Goal: Transaction & Acquisition: Purchase product/service

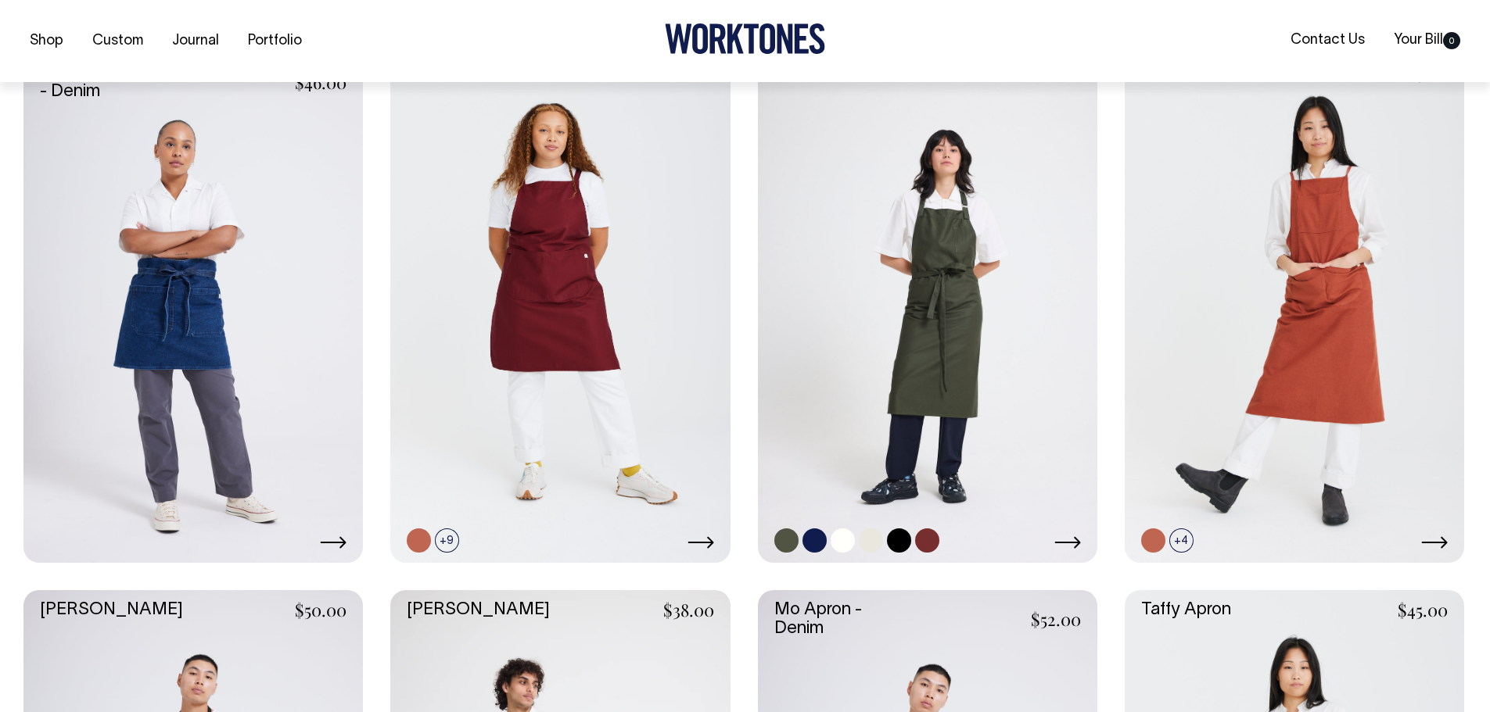
scroll to position [704, 0]
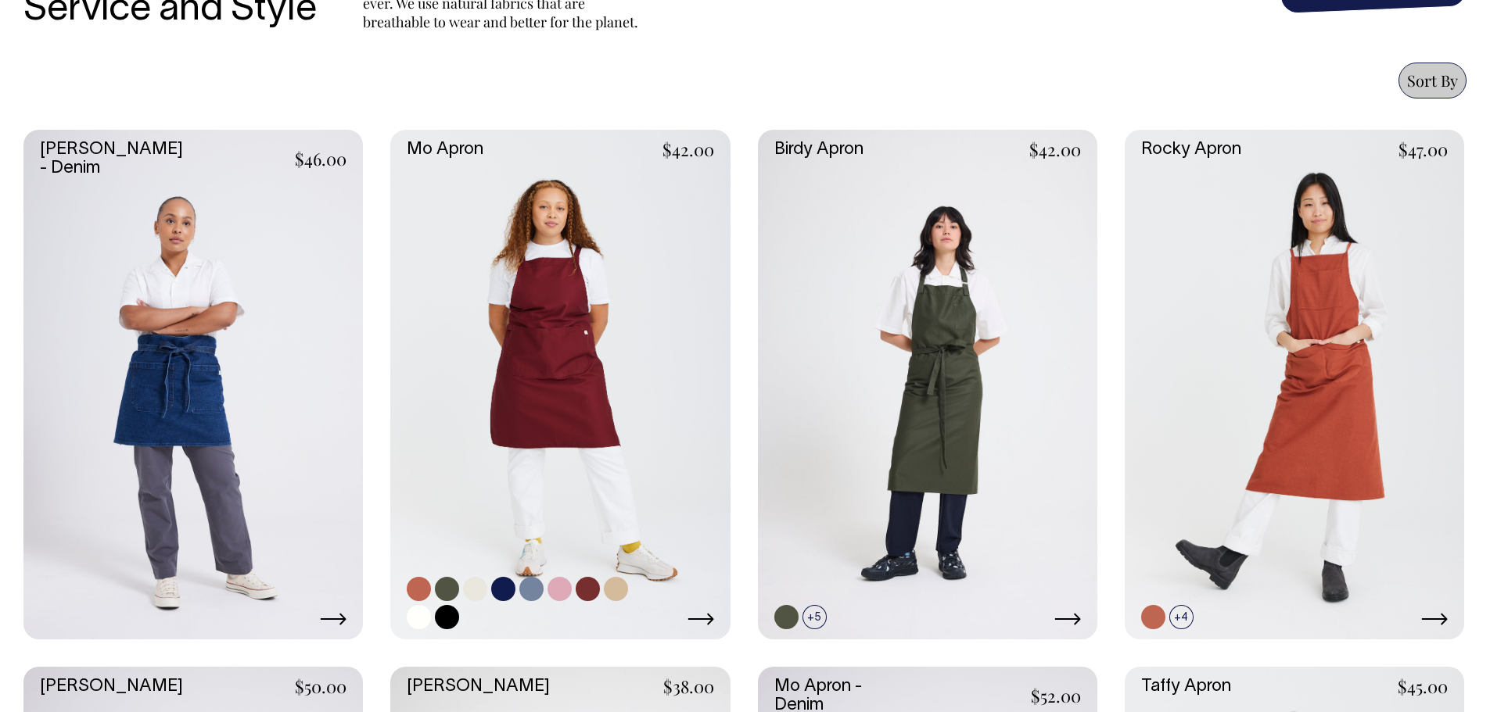
click at [640, 333] on link at bounding box center [559, 384] width 339 height 509
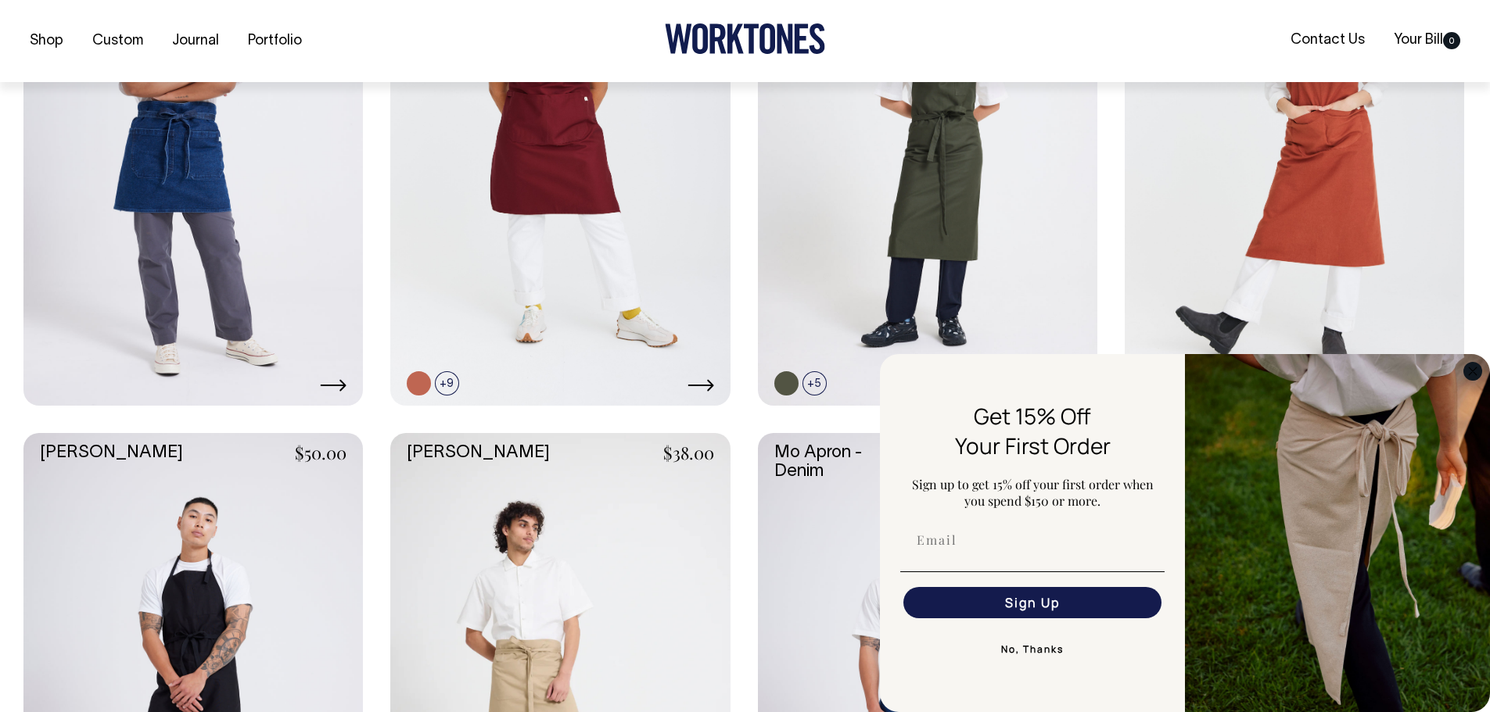
click at [1473, 375] on circle "Close dialog" at bounding box center [1473, 371] width 18 height 18
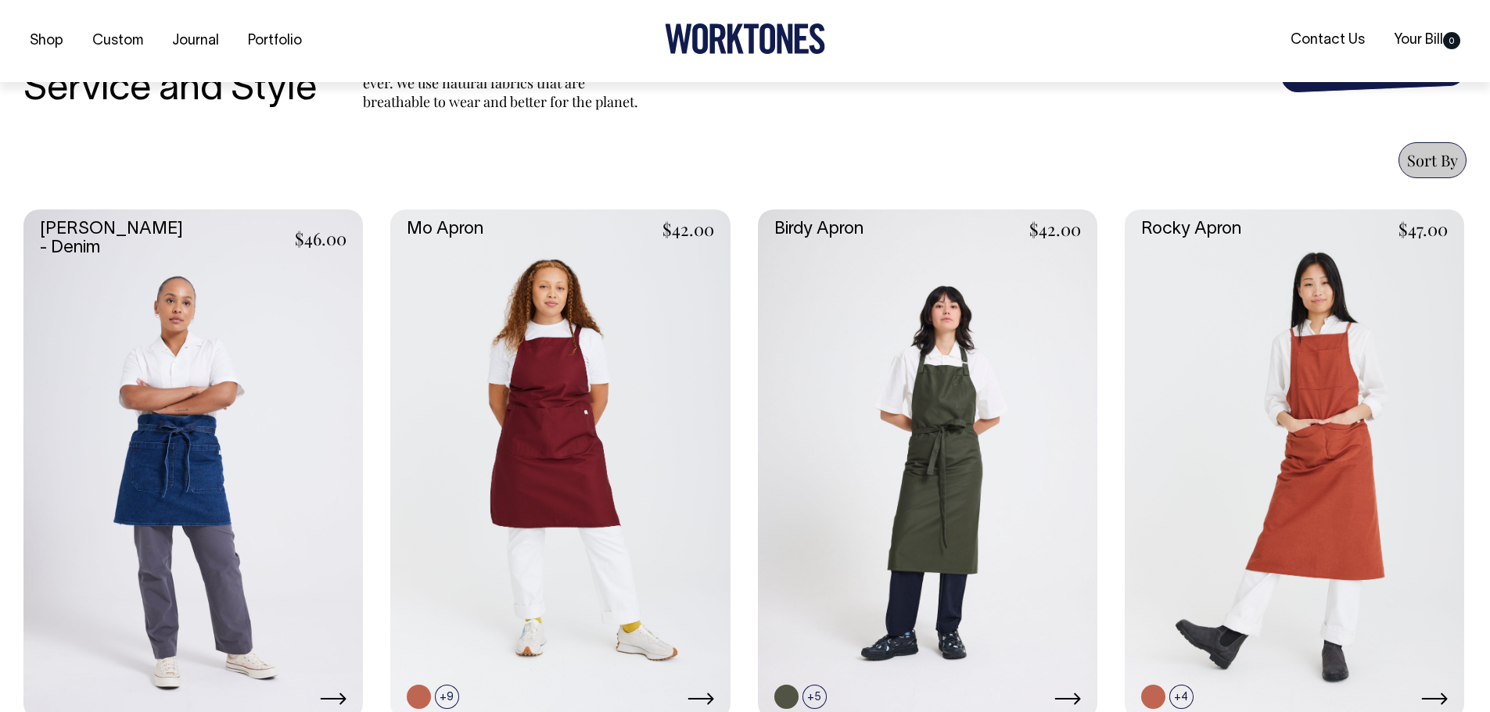
scroll to position [547, 0]
click at [579, 389] on link at bounding box center [559, 463] width 339 height 509
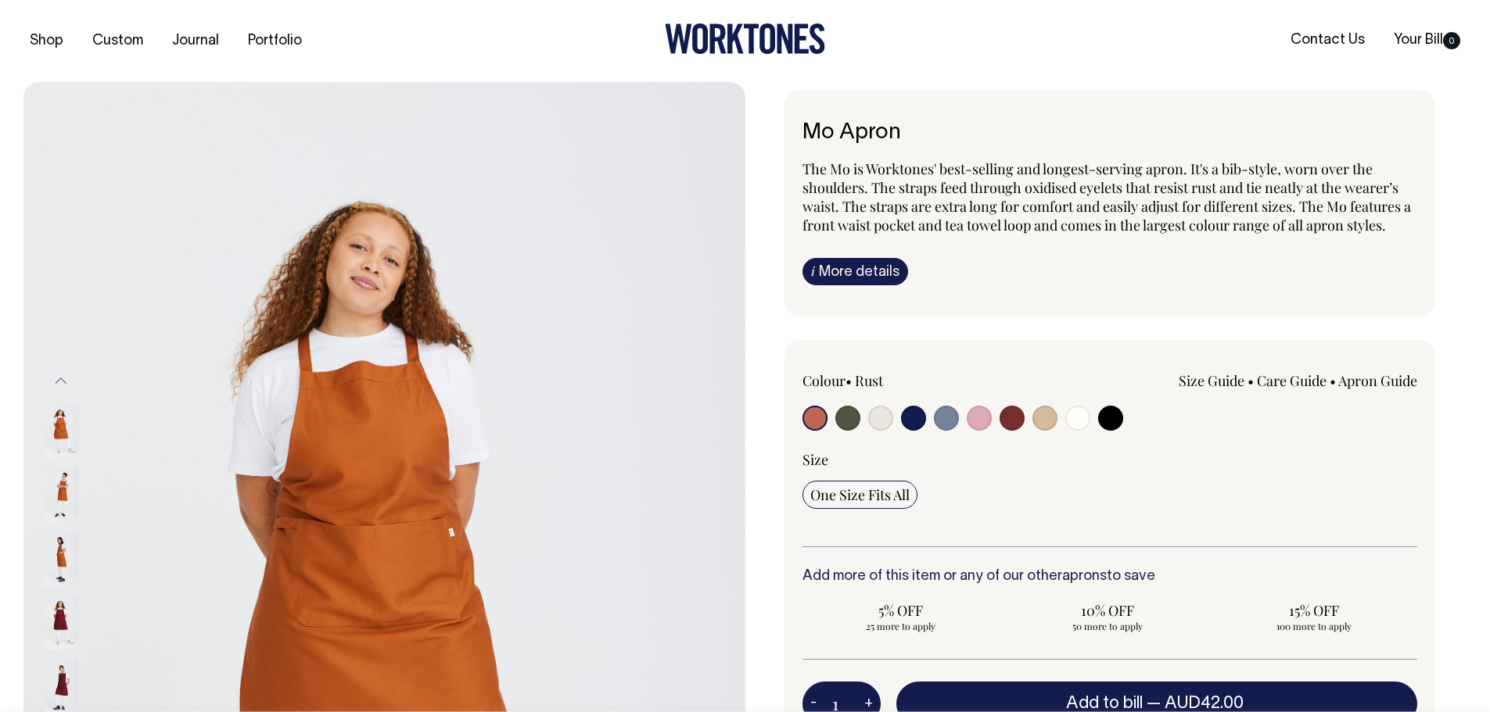
click at [1116, 416] on input "radio" at bounding box center [1110, 418] width 25 height 25
radio input "true"
select select "Black"
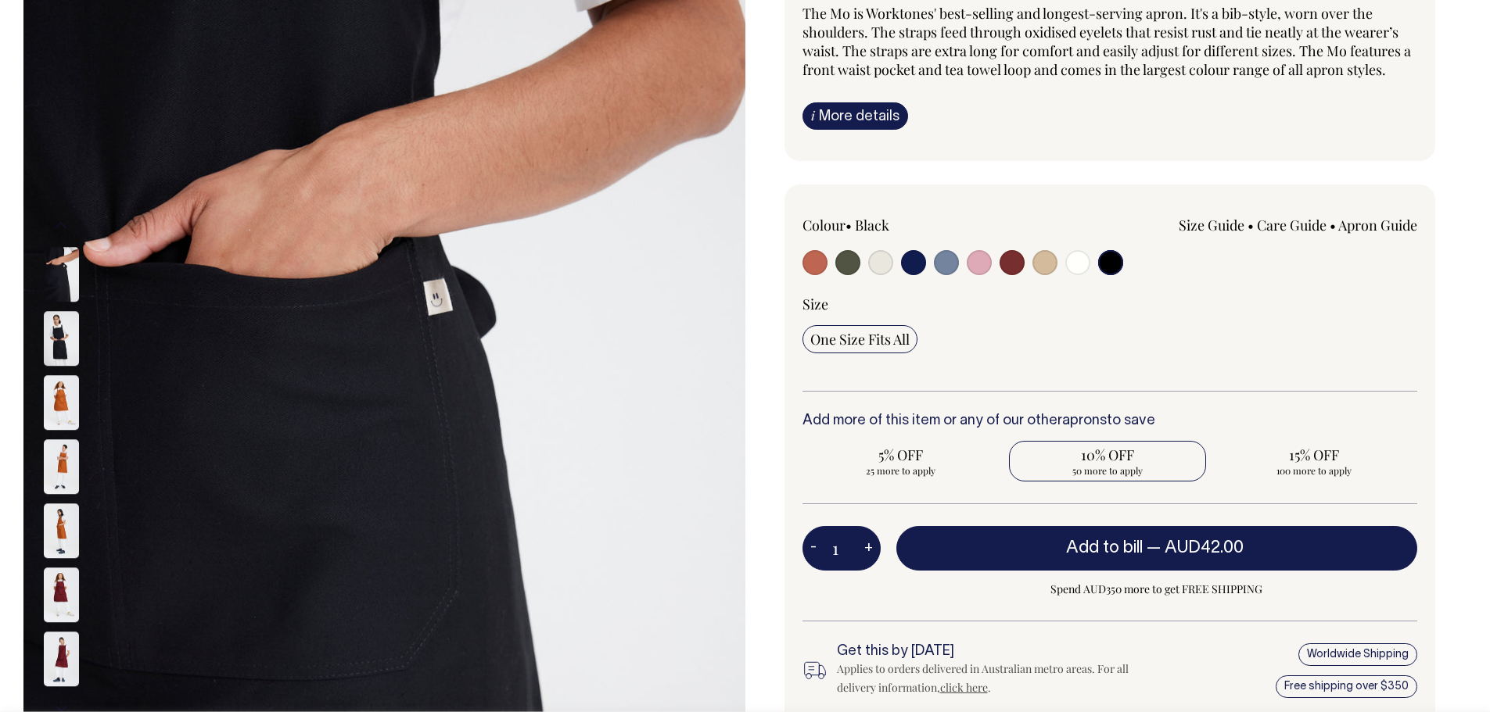
scroll to position [156, 0]
click at [871, 546] on button "+" at bounding box center [868, 547] width 24 height 31
type input "2"
click at [870, 546] on button "+" at bounding box center [868, 547] width 24 height 31
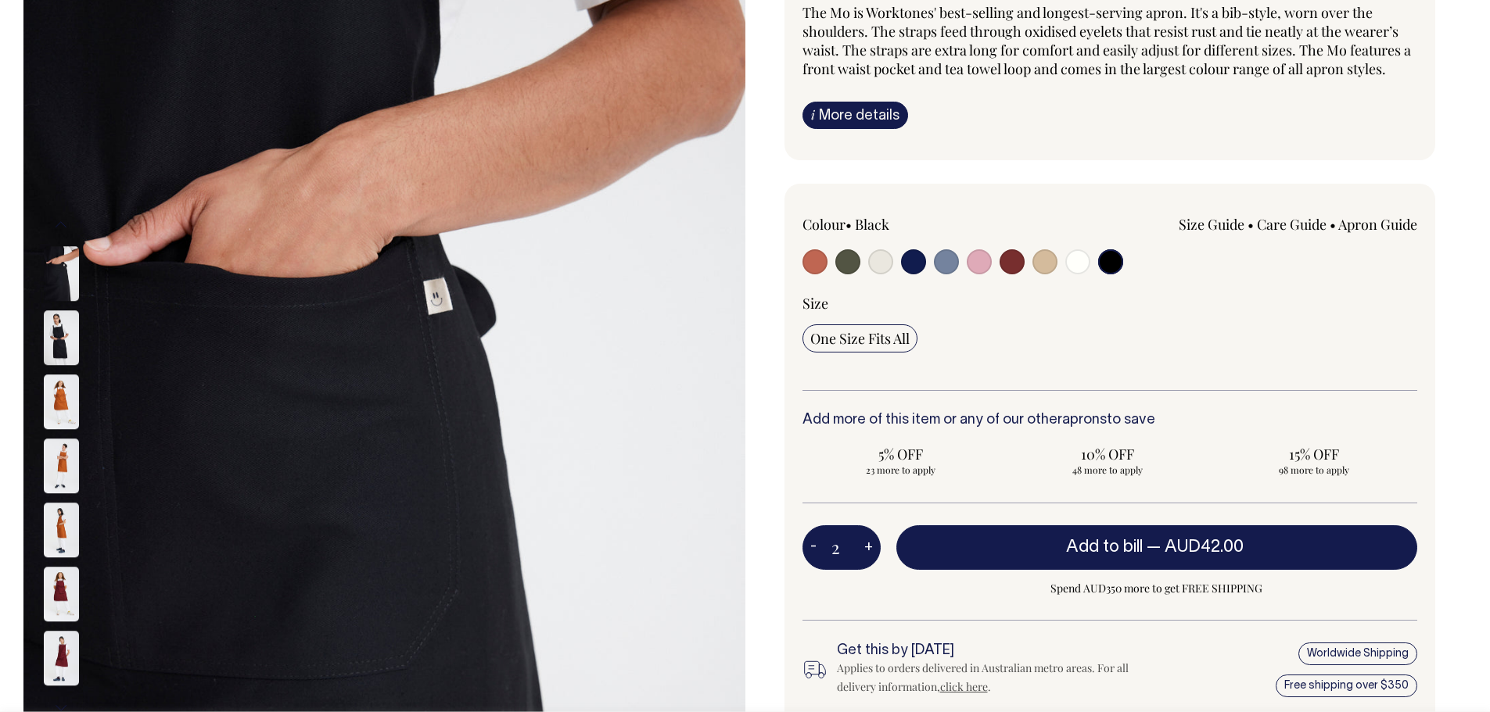
type input "3"
click at [870, 546] on button "+" at bounding box center [868, 547] width 24 height 31
type input "4"
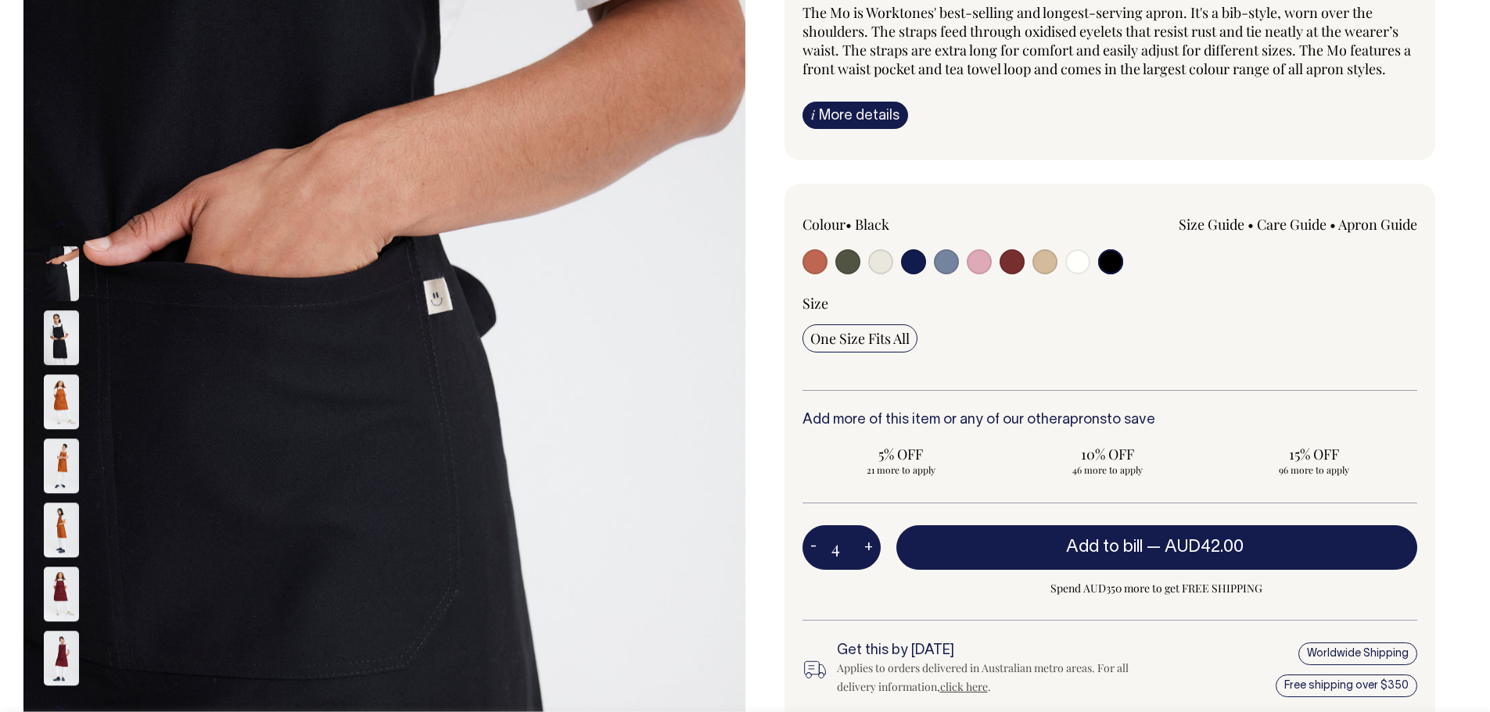
click at [870, 546] on button "+" at bounding box center [868, 547] width 24 height 31
type input "5"
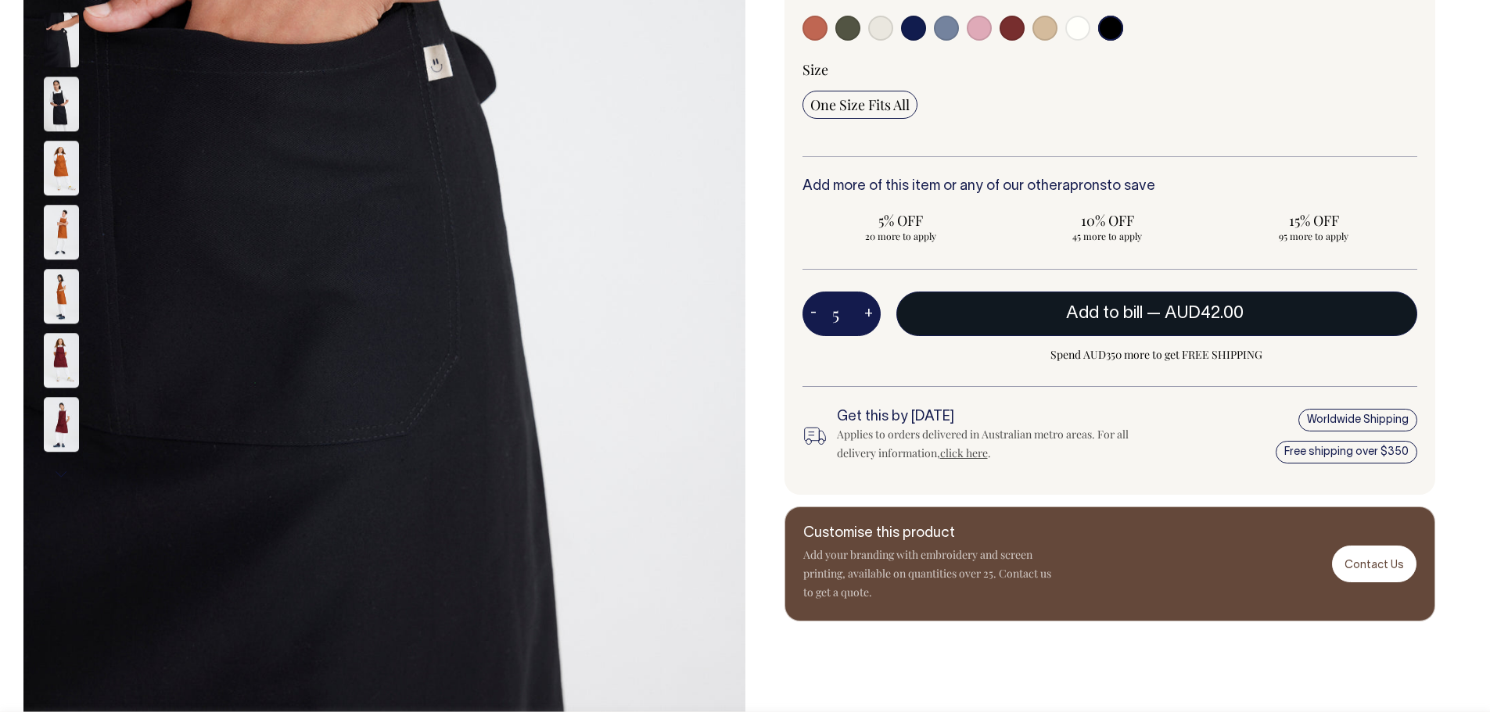
scroll to position [391, 0]
click at [1176, 310] on span "AUD42.00" at bounding box center [1203, 313] width 79 height 16
type input "1"
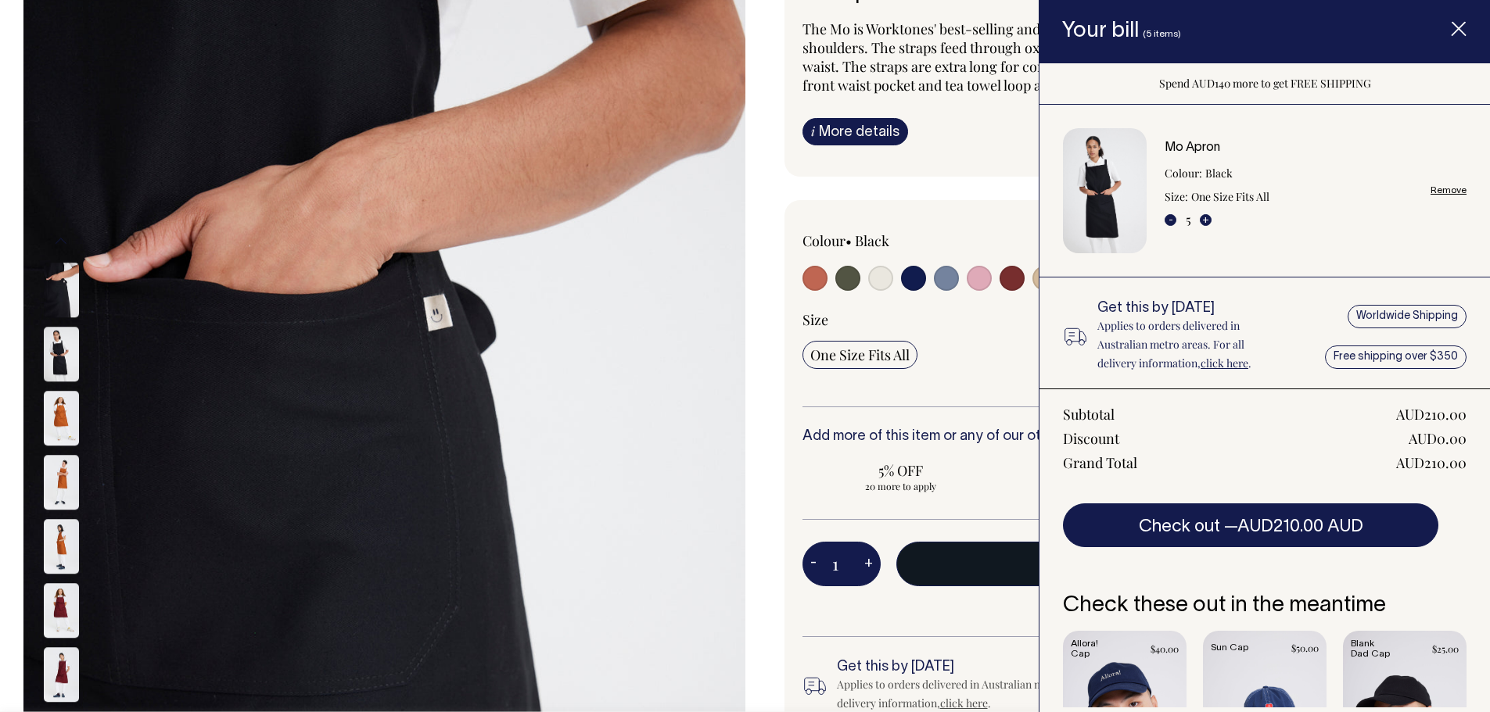
scroll to position [0, 0]
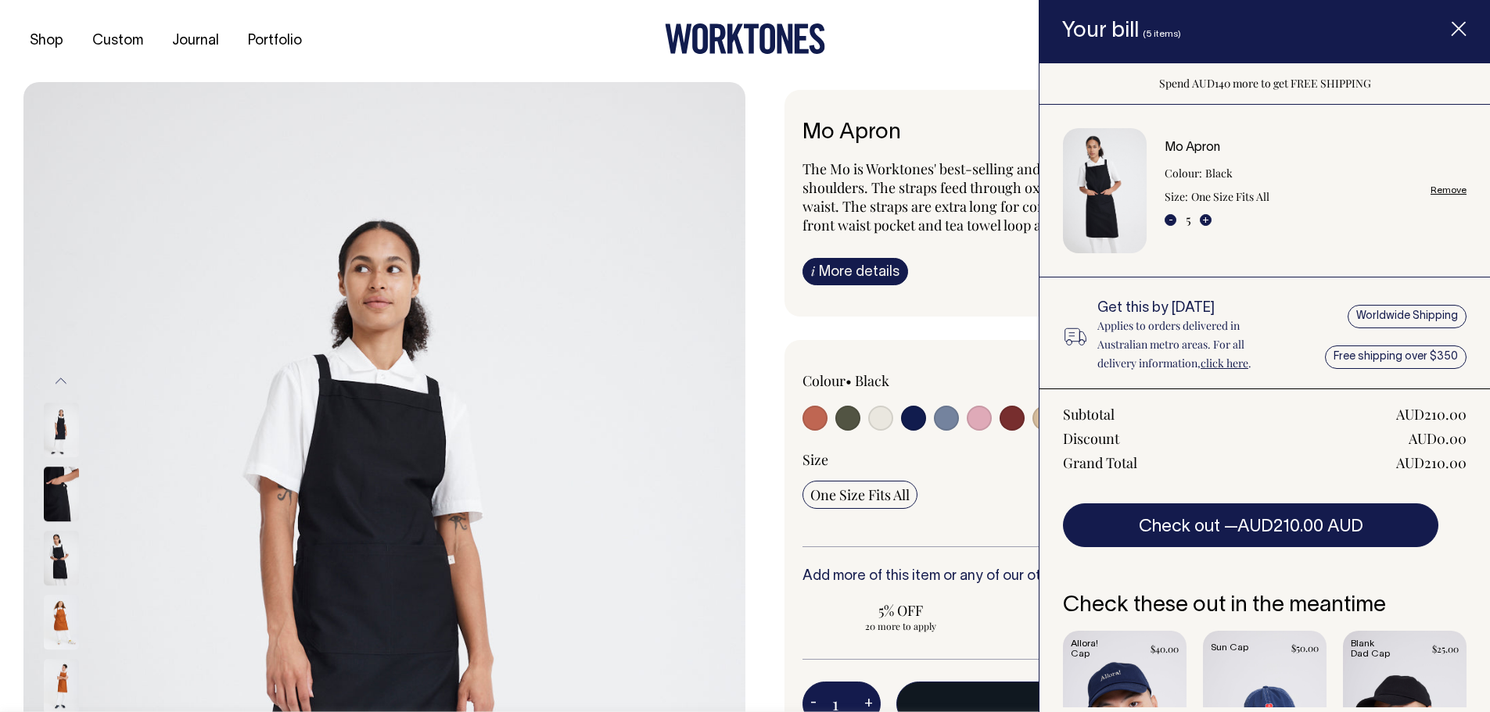
click at [1451, 34] on icon "Item added to your cart" at bounding box center [1458, 30] width 16 height 16
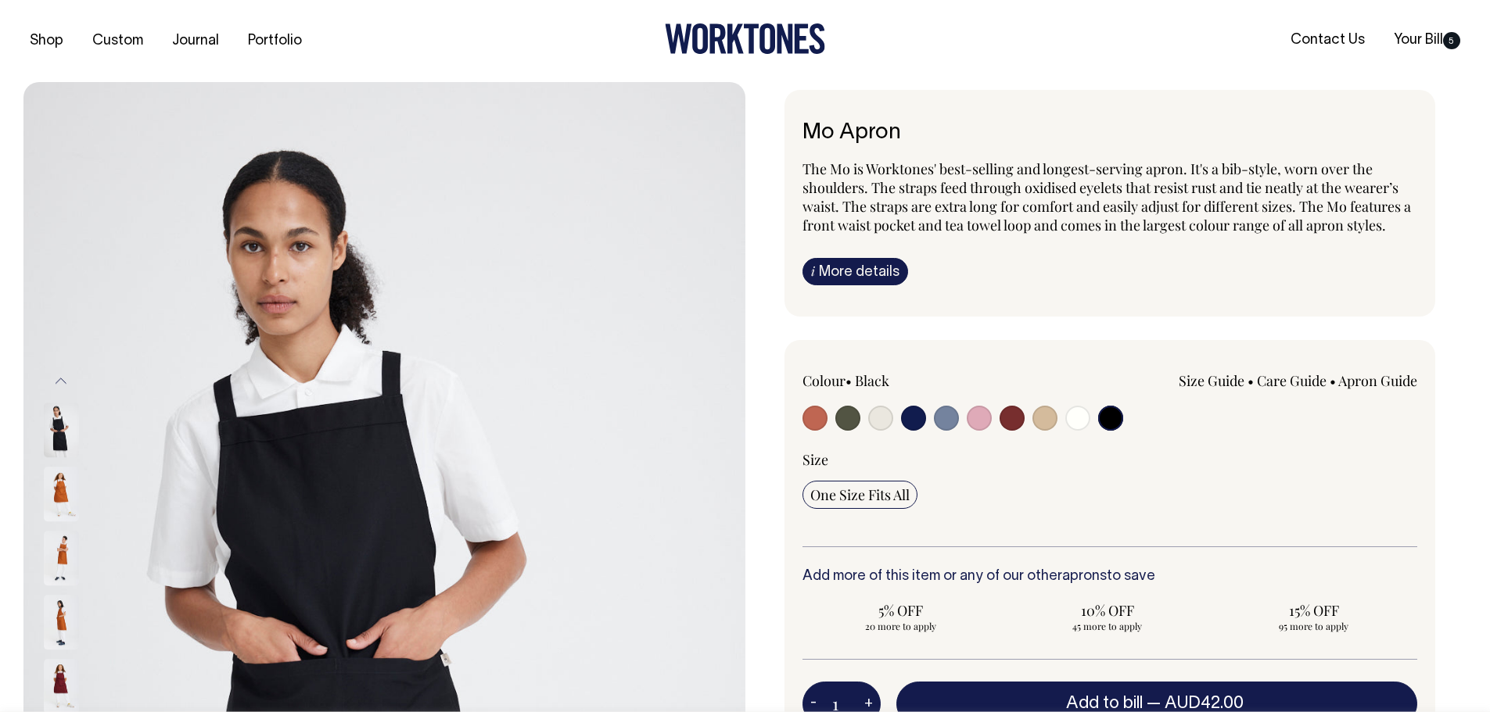
click at [57, 454] on img at bounding box center [61, 430] width 35 height 55
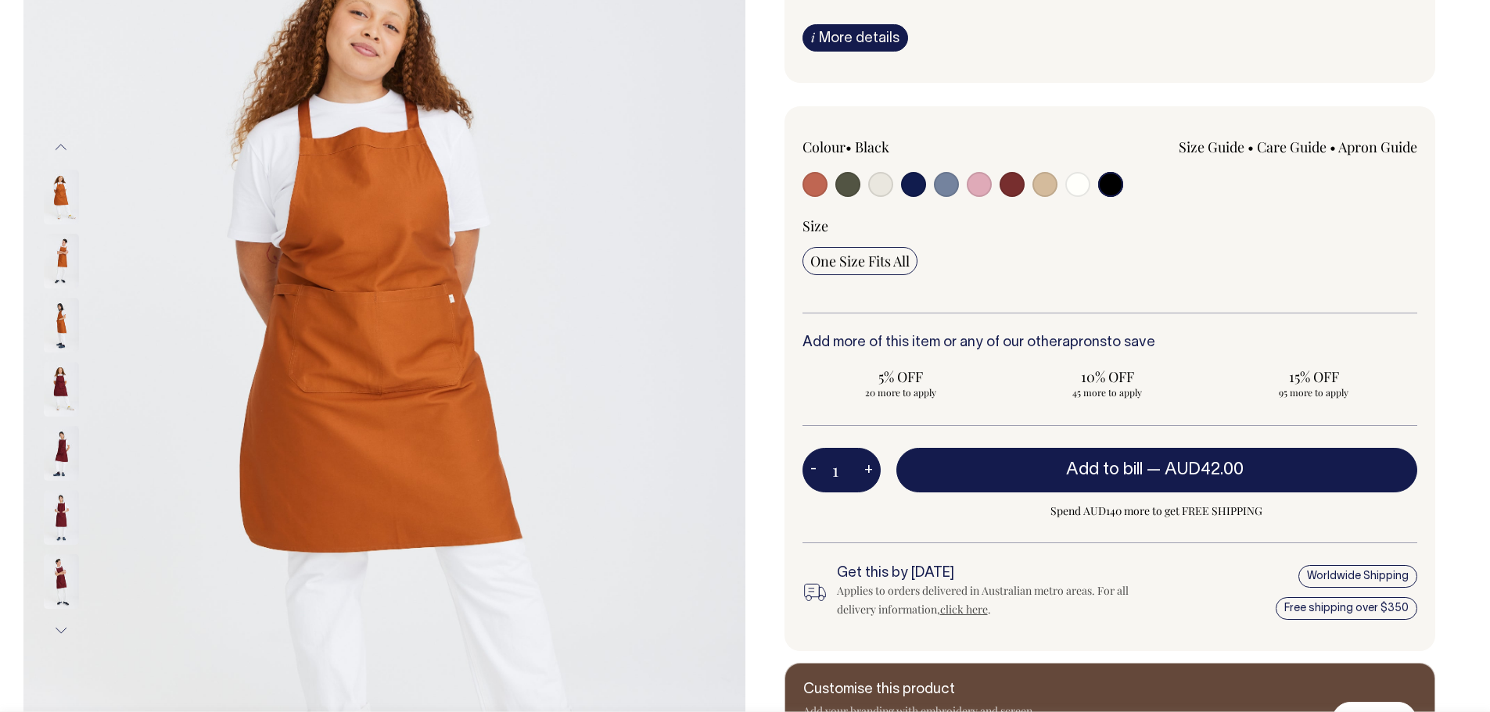
scroll to position [235, 0]
click at [1110, 178] on input "radio" at bounding box center [1110, 183] width 25 height 25
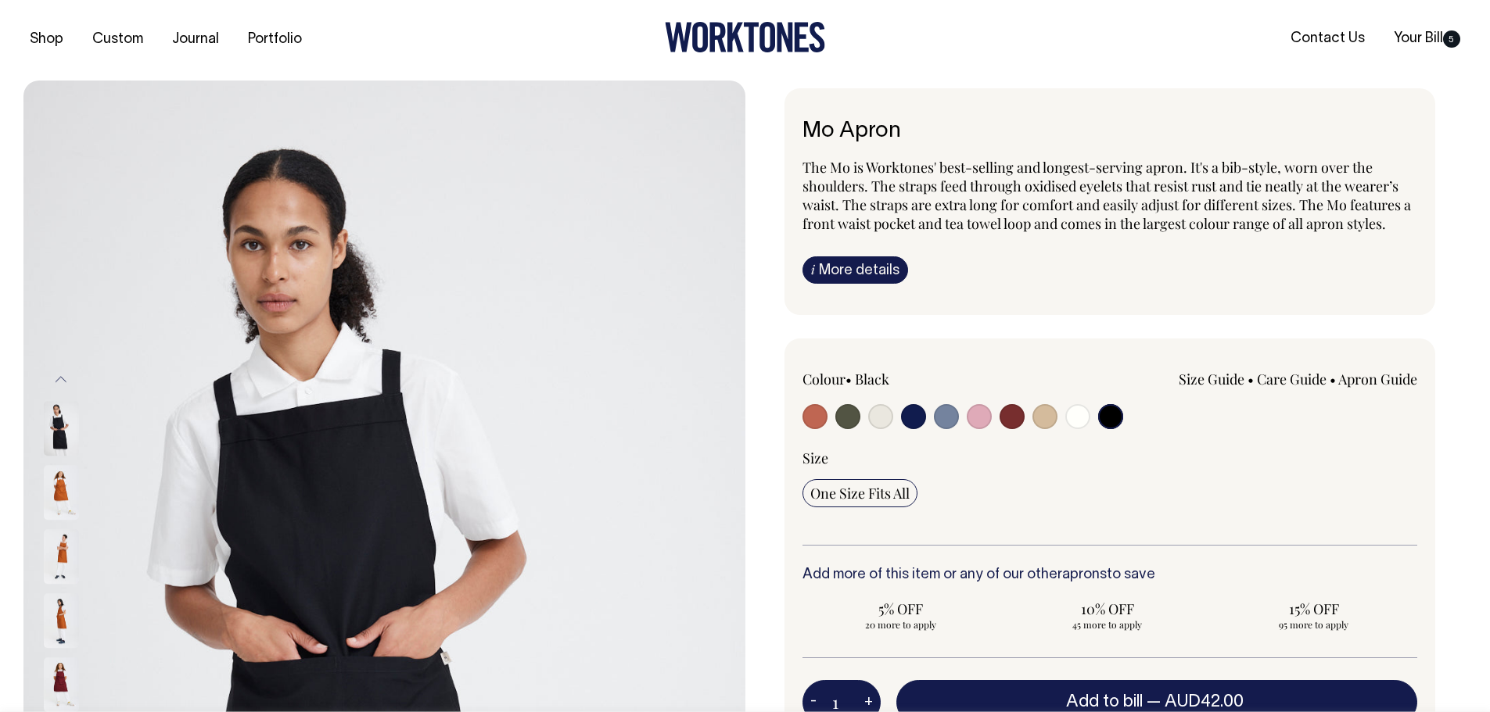
scroll to position [1, 0]
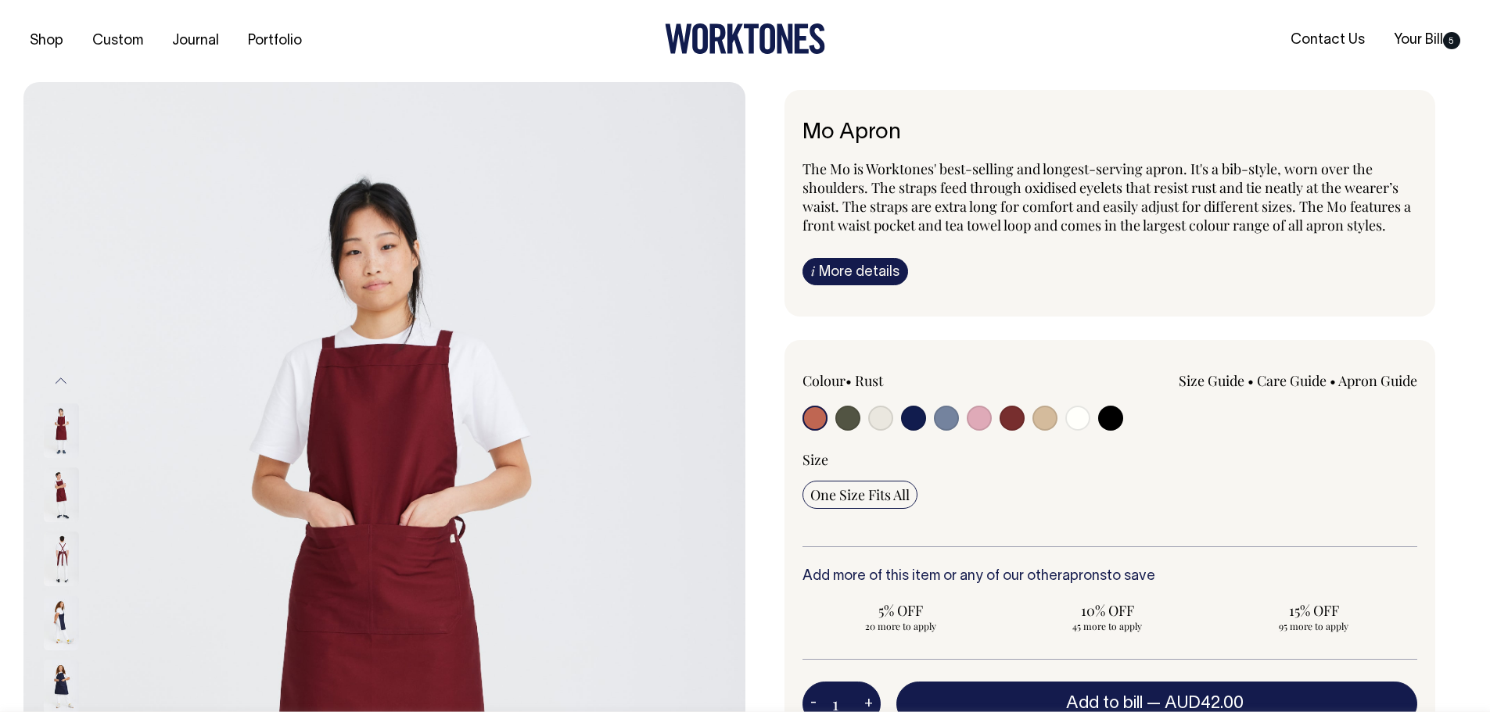
click at [58, 559] on img at bounding box center [61, 559] width 35 height 55
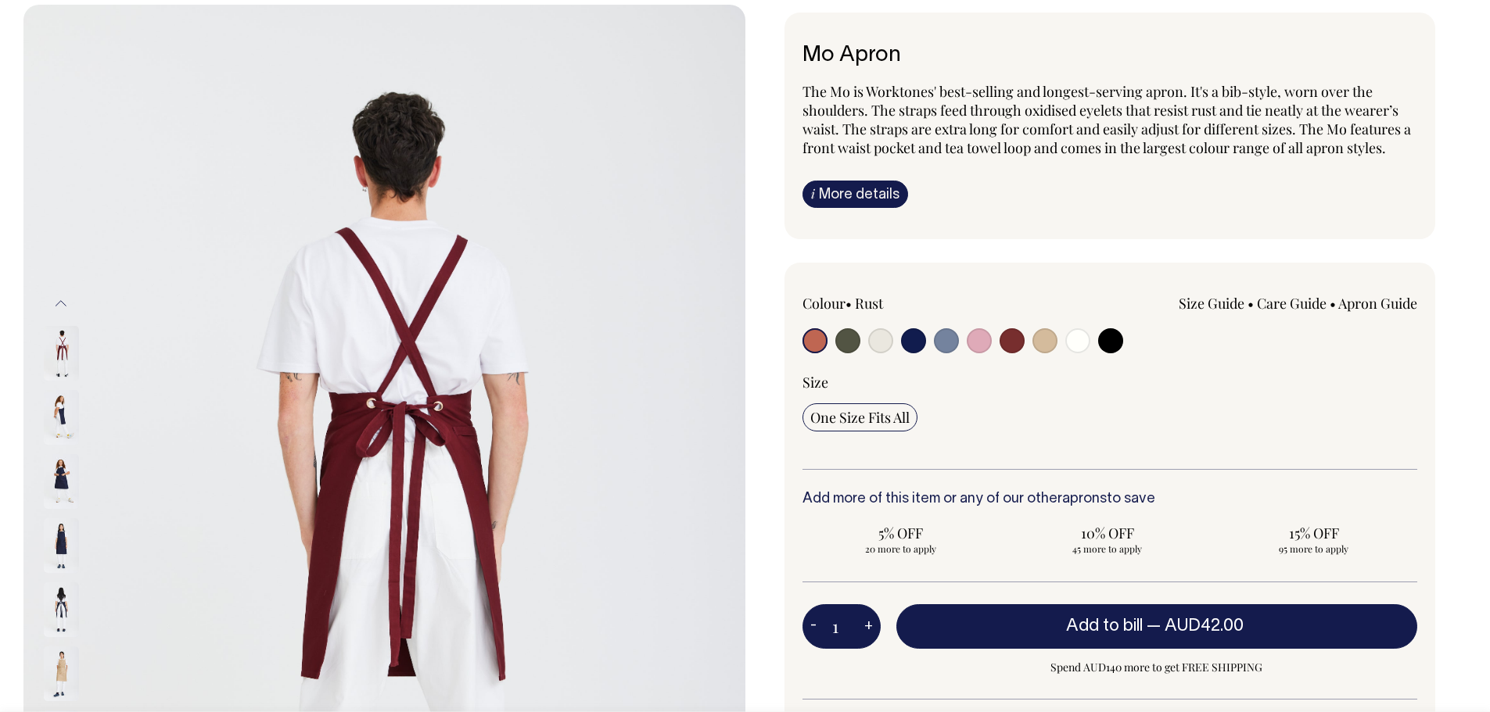
scroll to position [78, 0]
click at [64, 486] on img at bounding box center [61, 481] width 35 height 55
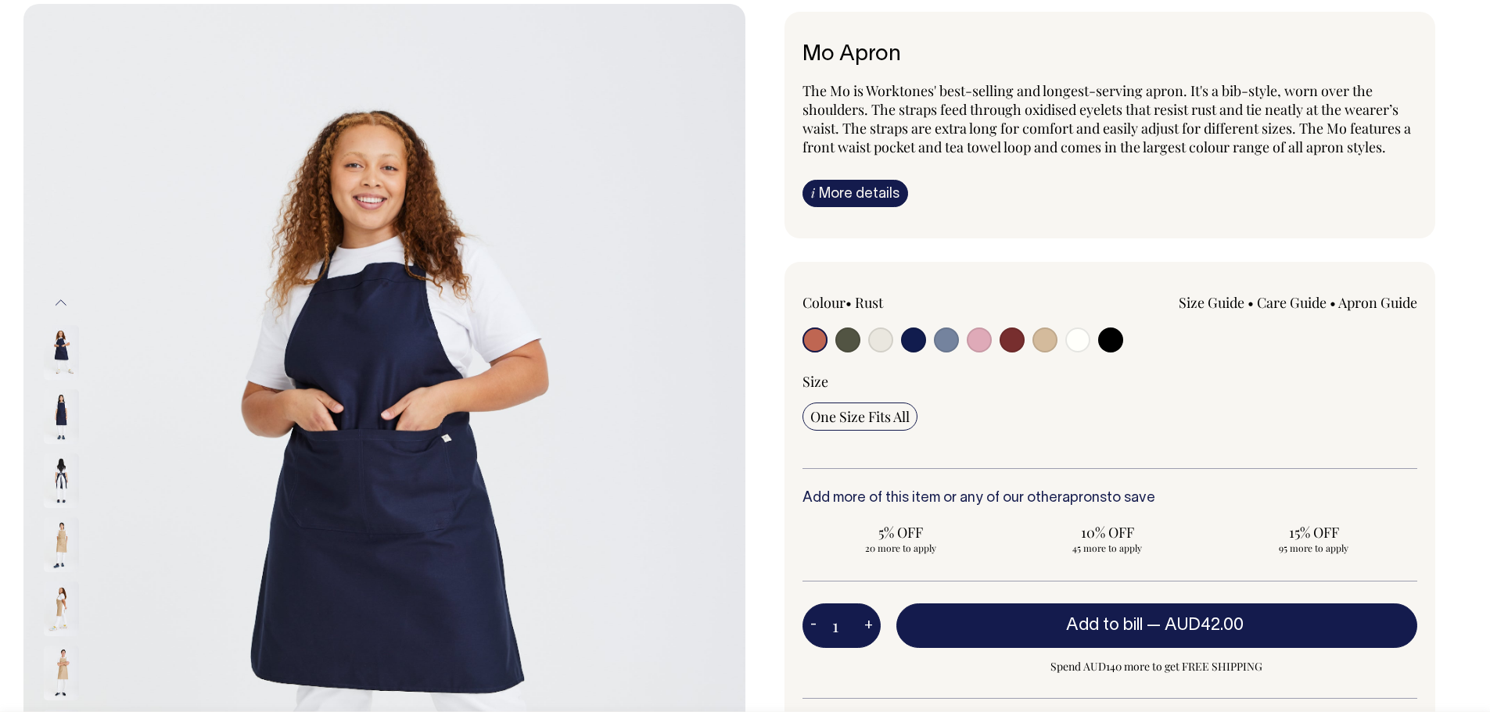
click at [52, 409] on img at bounding box center [61, 416] width 35 height 55
click at [63, 353] on img at bounding box center [61, 352] width 35 height 55
click at [1104, 332] on input "radio" at bounding box center [1110, 340] width 25 height 25
radio input "true"
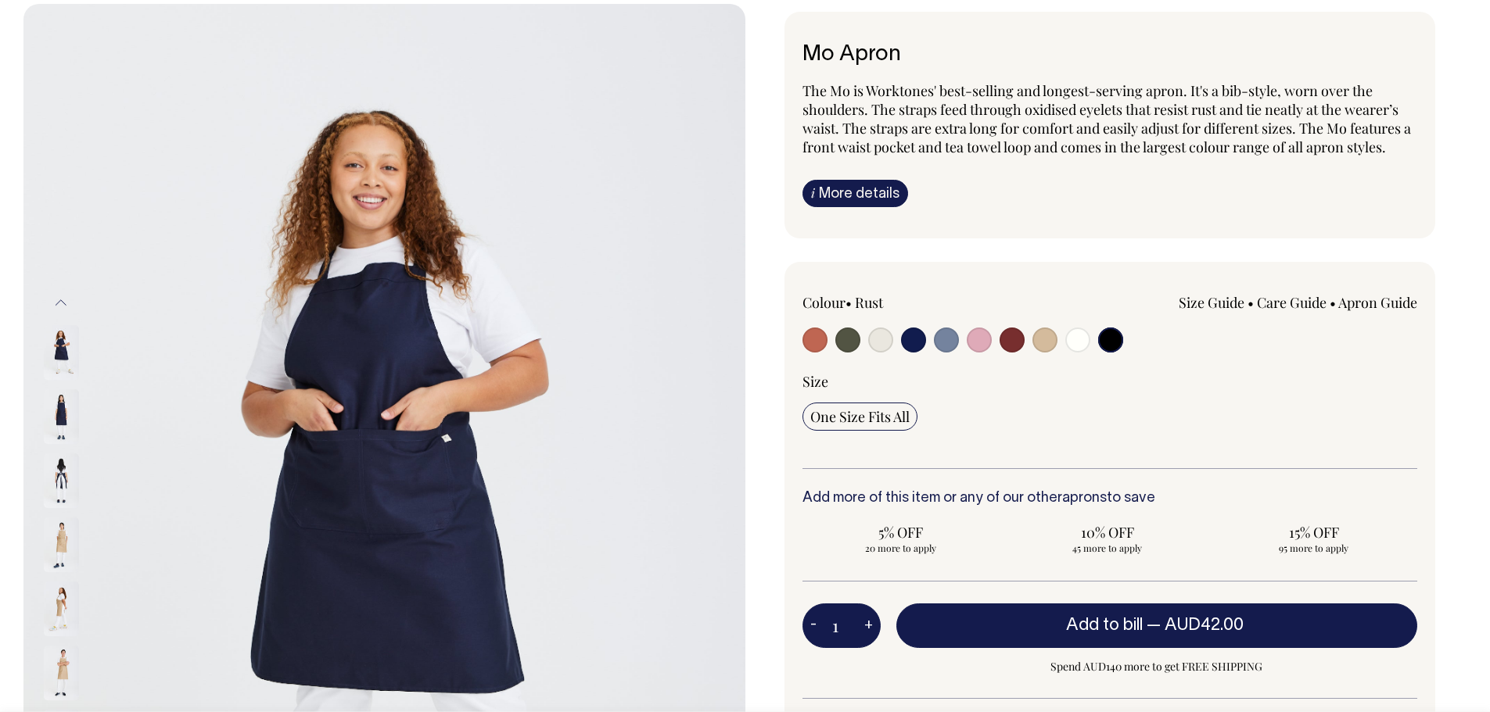
select select "Black"
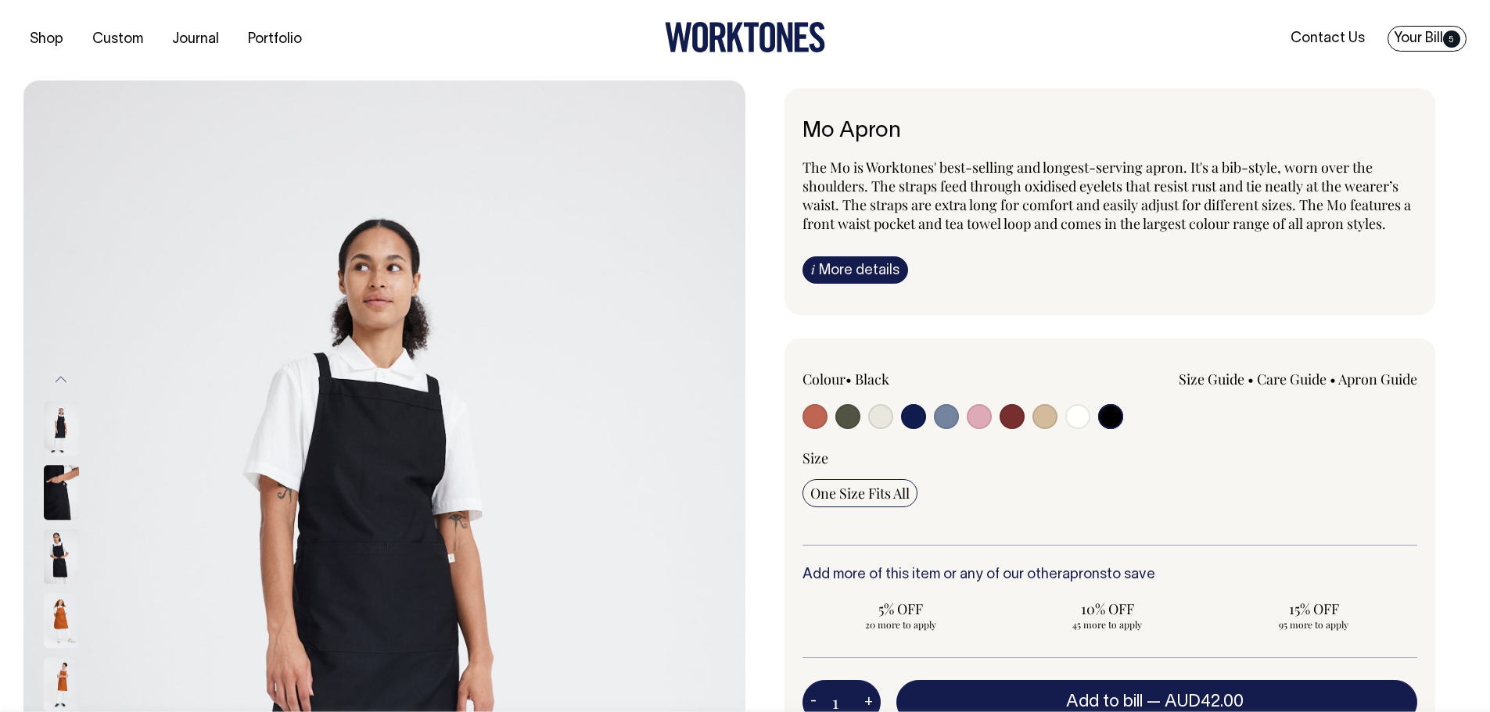
scroll to position [1, 0]
click at [1445, 33] on span "5" at bounding box center [1451, 39] width 17 height 17
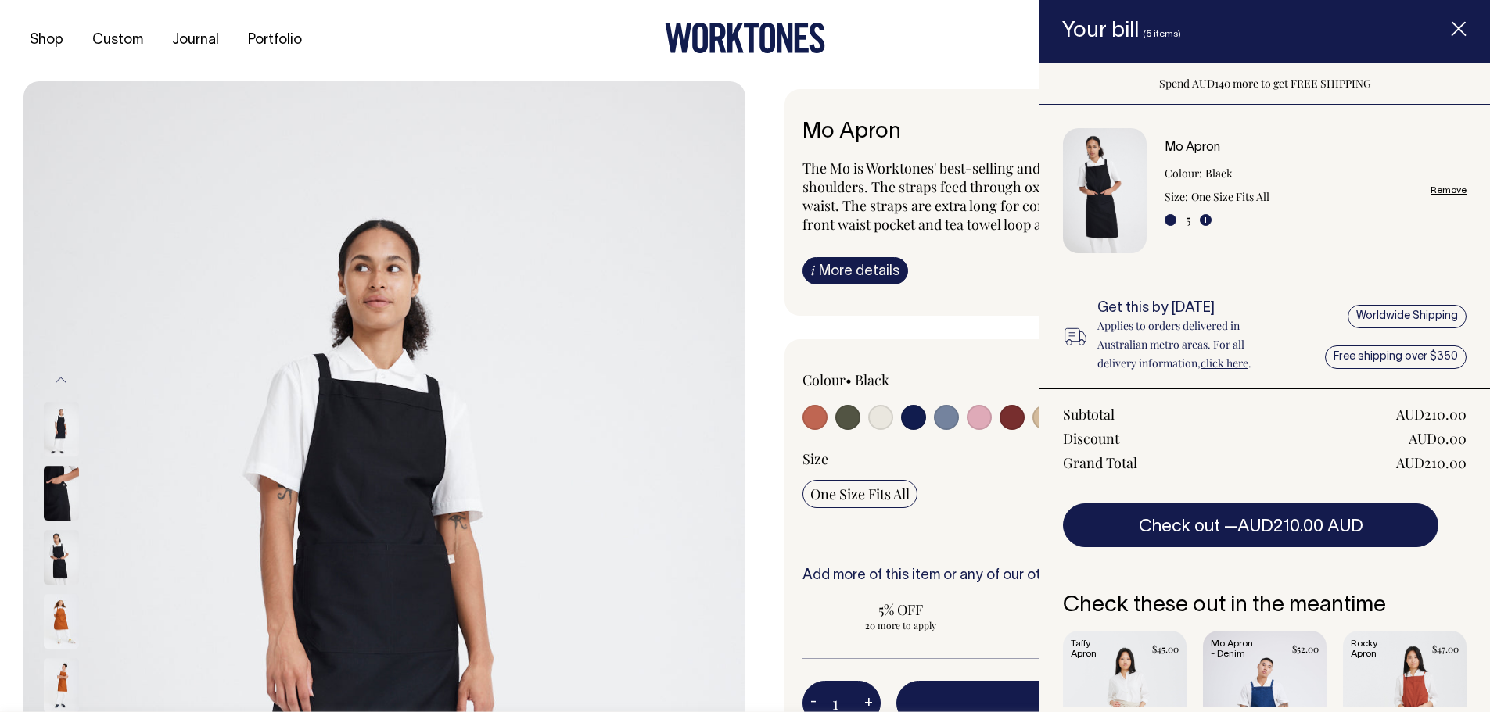
scroll to position [0, 0]
click at [919, 35] on div at bounding box center [744, 40] width 481 height 35
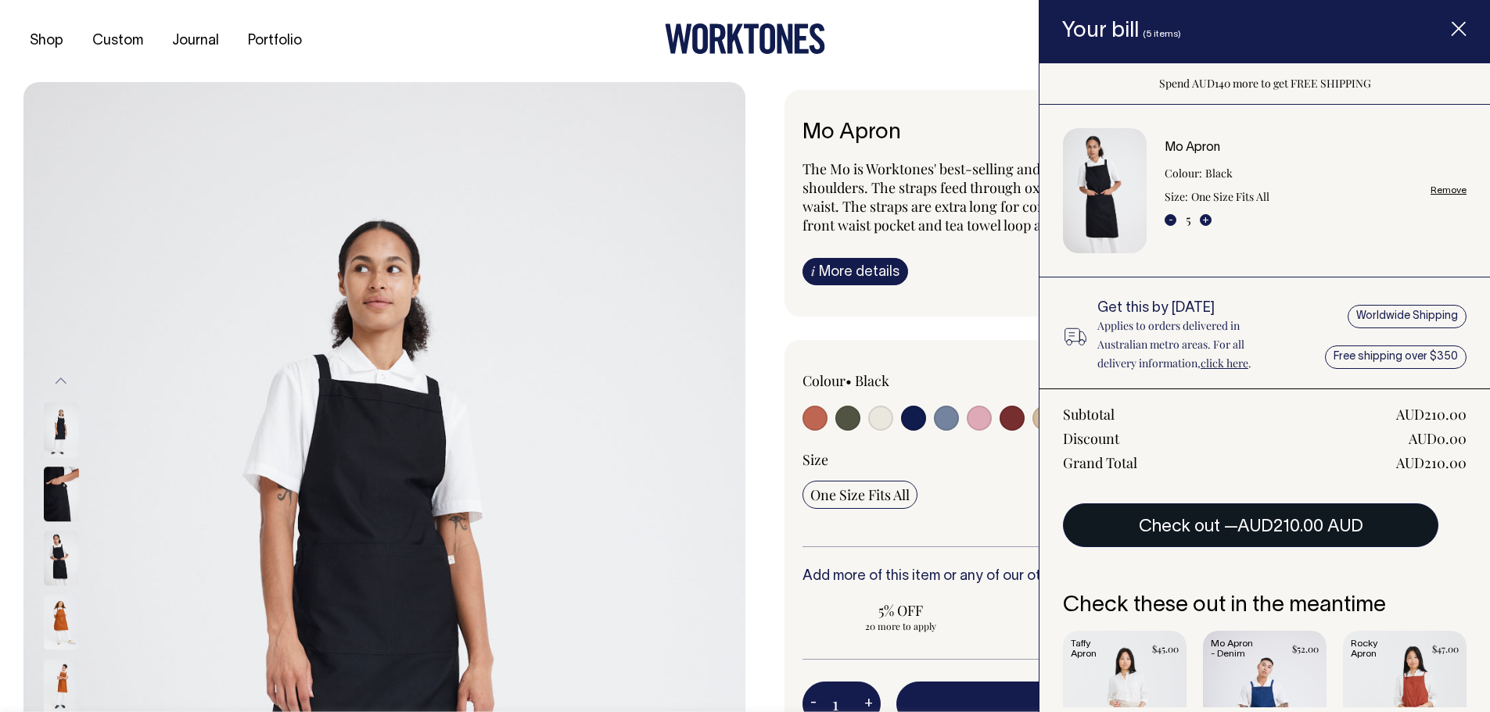
click at [1228, 515] on button "Check out — AUD210.00 AUD" at bounding box center [1250, 526] width 375 height 44
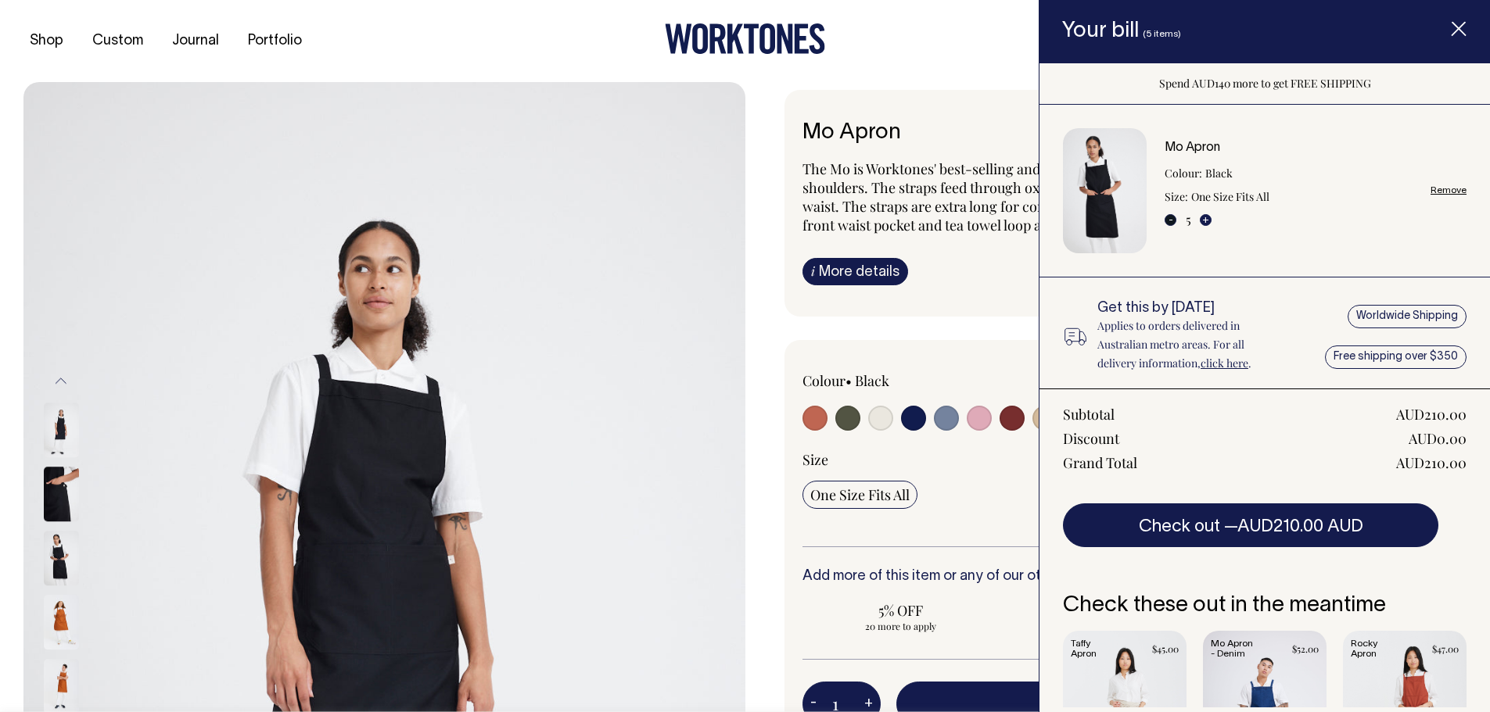
click at [1168, 217] on button "-" at bounding box center [1170, 220] width 12 height 12
type input "4"
click at [1171, 220] on button "-" at bounding box center [1170, 220] width 12 height 12
type input "3"
